Goal: Find specific page/section: Find specific page/section

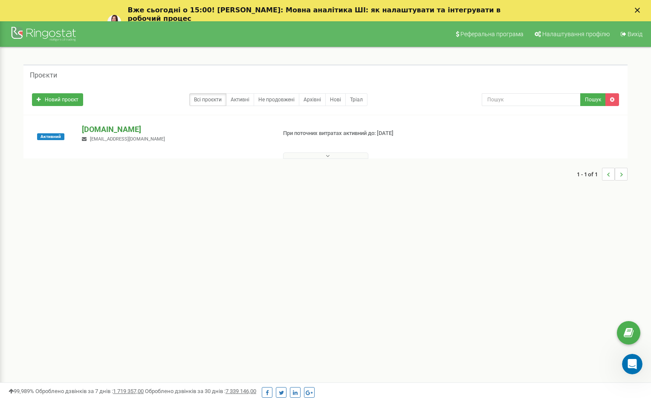
click at [109, 127] on p "[DOMAIN_NAME]" at bounding box center [175, 129] width 187 height 11
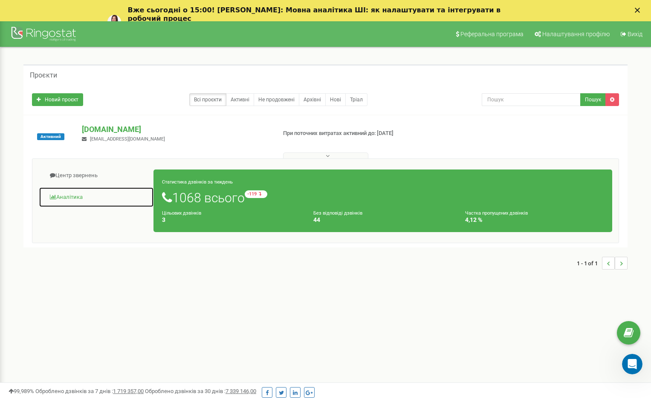
click at [59, 194] on link "Аналiтика" at bounding box center [96, 197] width 115 height 21
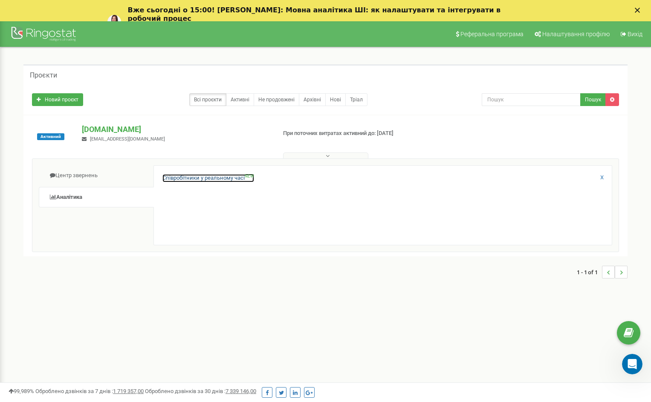
click at [196, 178] on link "Співробітники у реальному часі NEW" at bounding box center [208, 178] width 92 height 8
